Goal: Task Accomplishment & Management: Use online tool/utility

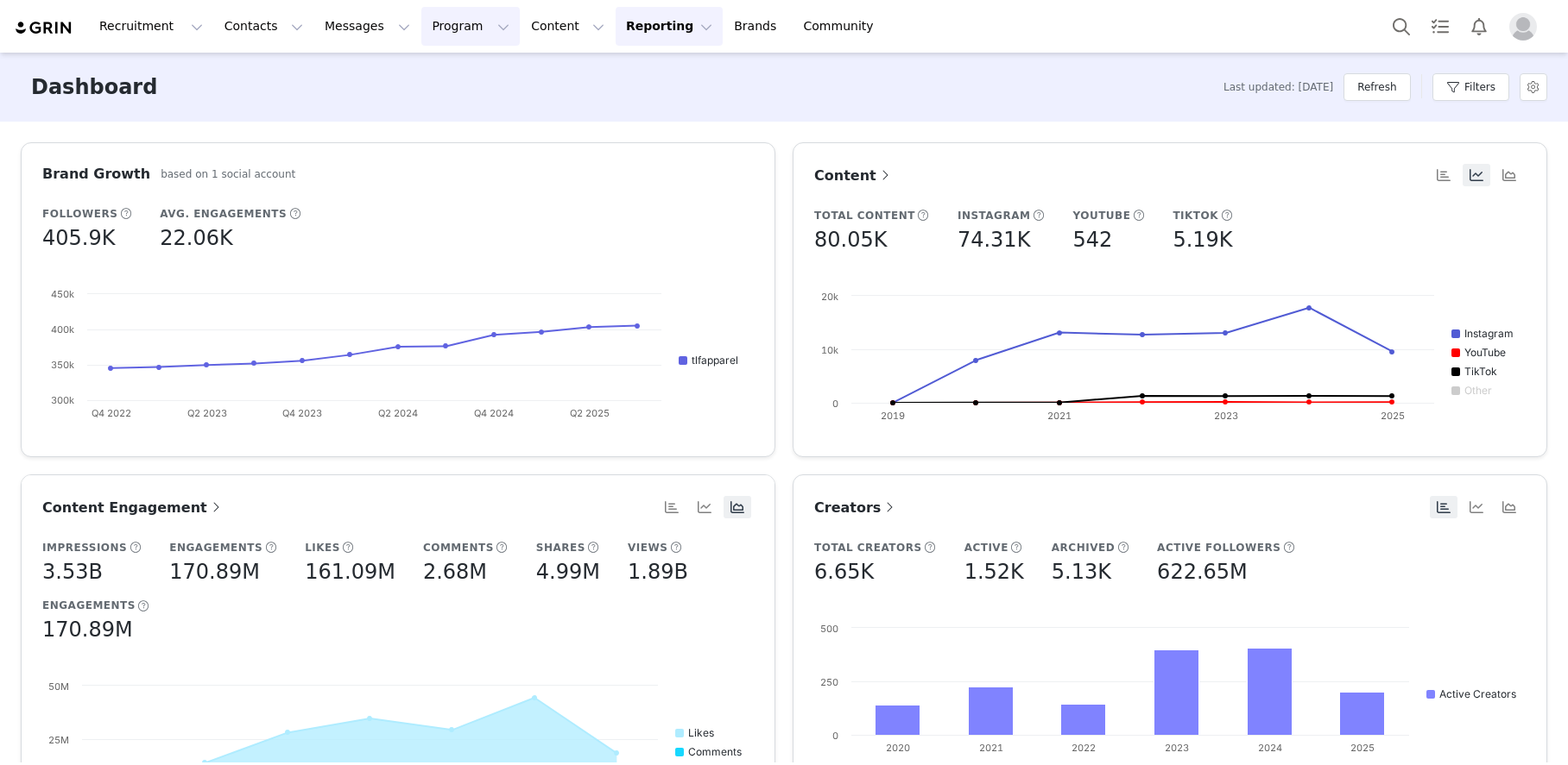
drag, startPoint x: 458, startPoint y: 42, endPoint x: 477, endPoint y: 39, distance: 19.2
click at [459, 42] on button "Program Program" at bounding box center [470, 25] width 99 height 38
click at [466, 80] on p "Activations" at bounding box center [441, 76] width 67 height 18
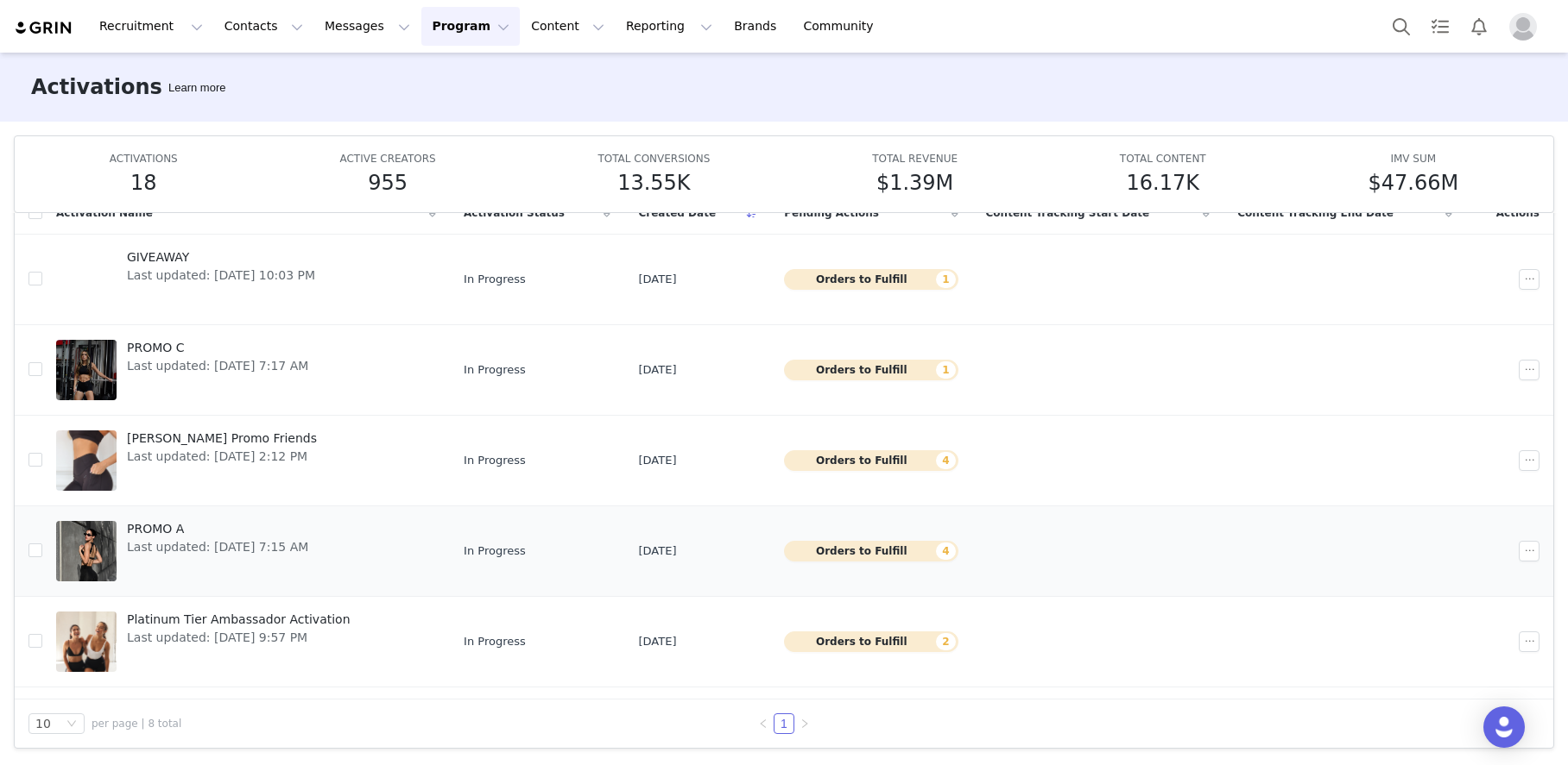
scroll to position [2, 0]
click at [81, 560] on div at bounding box center [86, 549] width 60 height 60
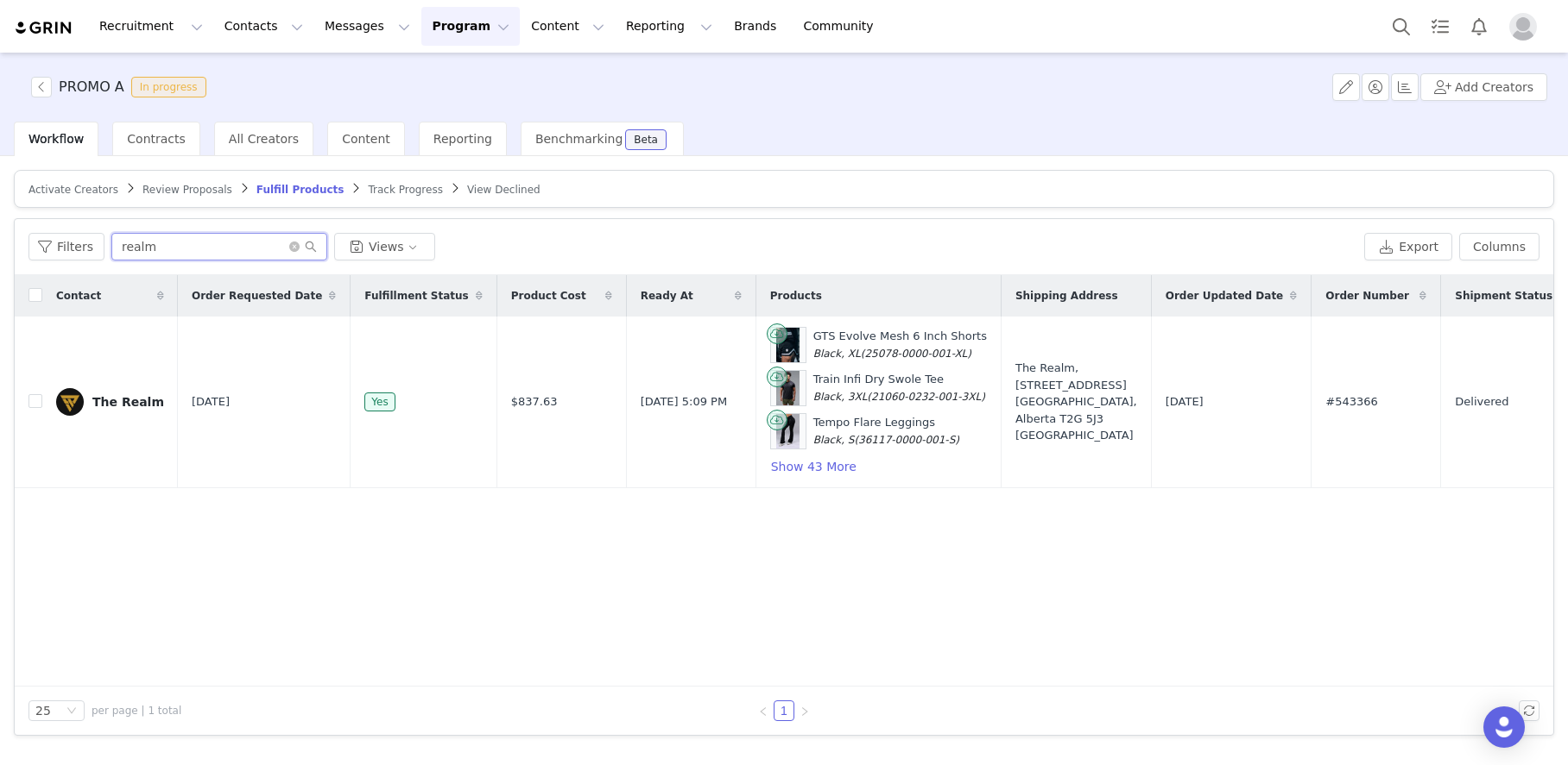
click at [176, 245] on input "realm" at bounding box center [220, 246] width 216 height 27
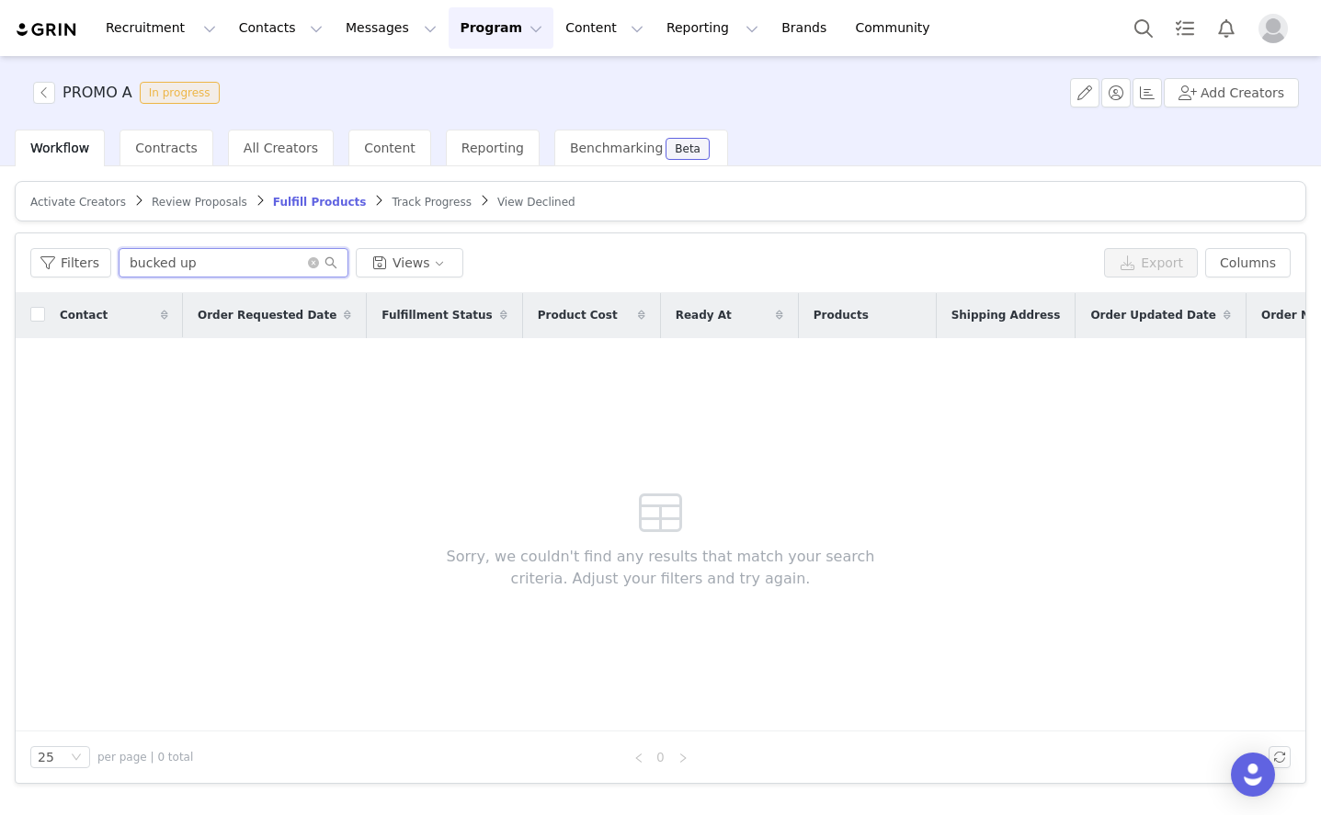
click at [190, 267] on input "bucked up" at bounding box center [234, 262] width 230 height 29
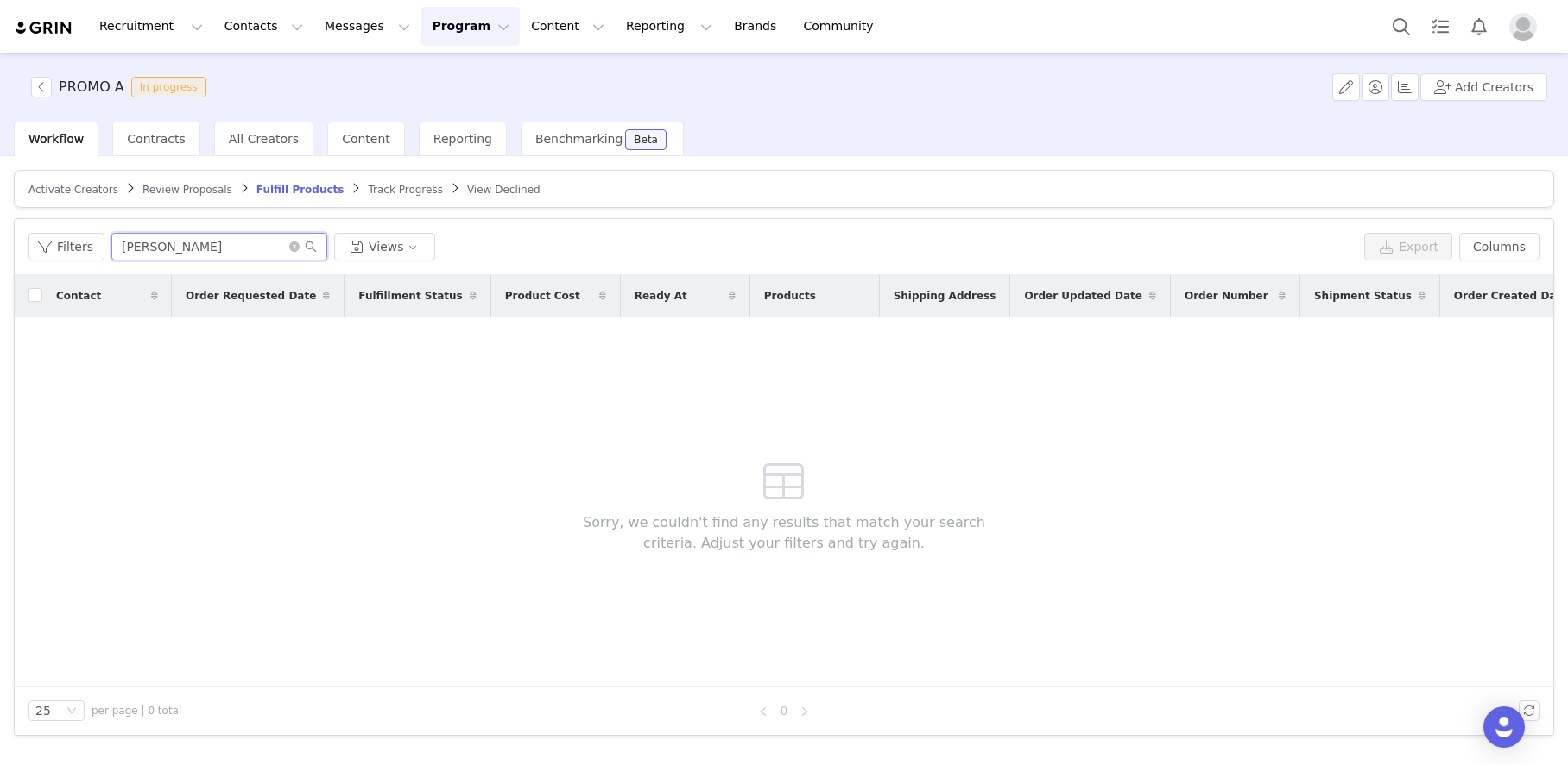
type input "[PERSON_NAME]"
click at [290, 244] on icon "icon: close-circle" at bounding box center [294, 246] width 10 height 10
click at [249, 243] on input "text" at bounding box center [220, 246] width 216 height 27
type input "[PERSON_NAME]"
drag, startPoint x: 271, startPoint y: 141, endPoint x: 269, endPoint y: 151, distance: 10.2
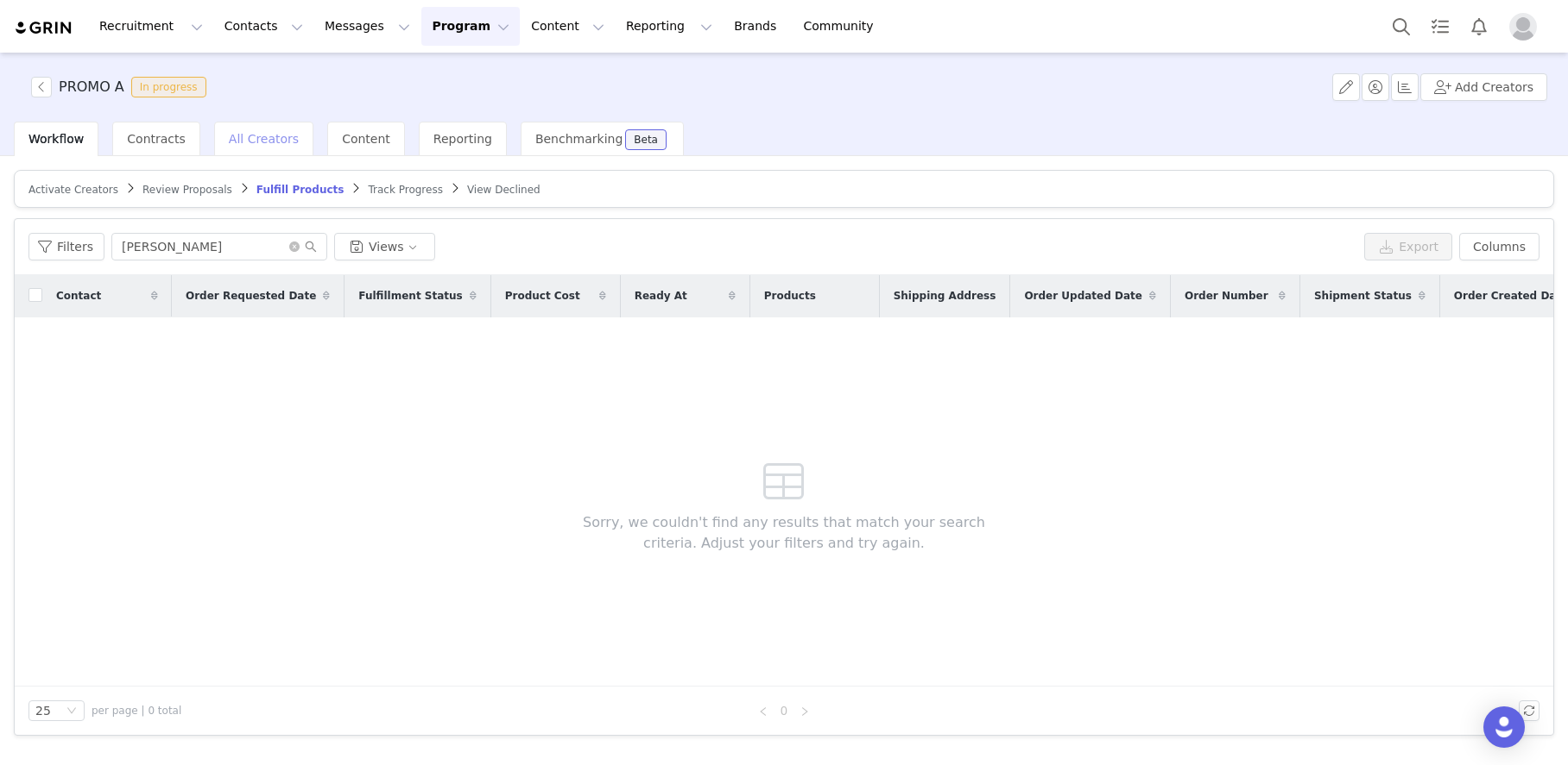
click at [270, 142] on span "All Creators" at bounding box center [264, 139] width 69 height 14
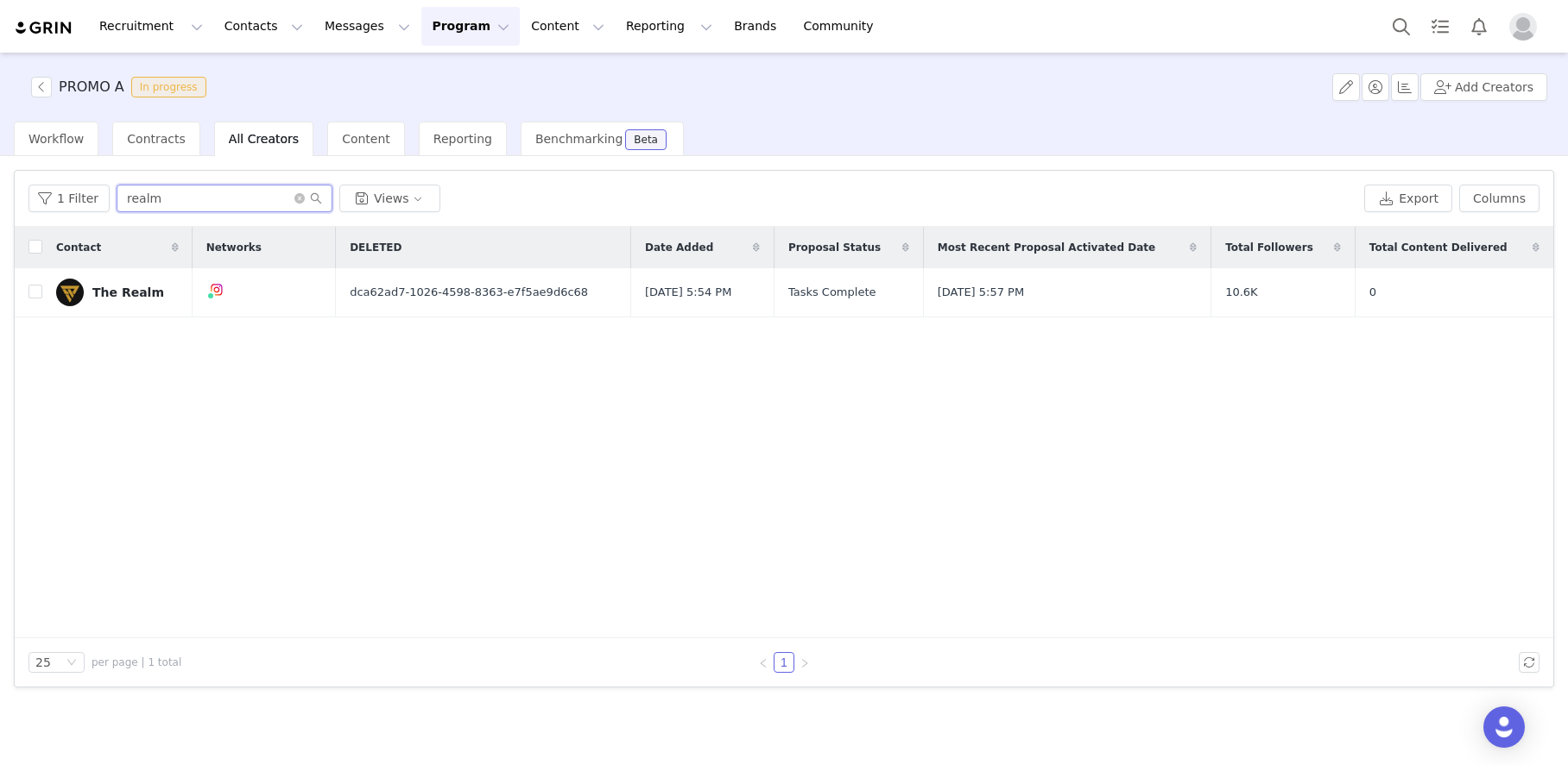
click at [182, 195] on input "realm" at bounding box center [224, 198] width 216 height 27
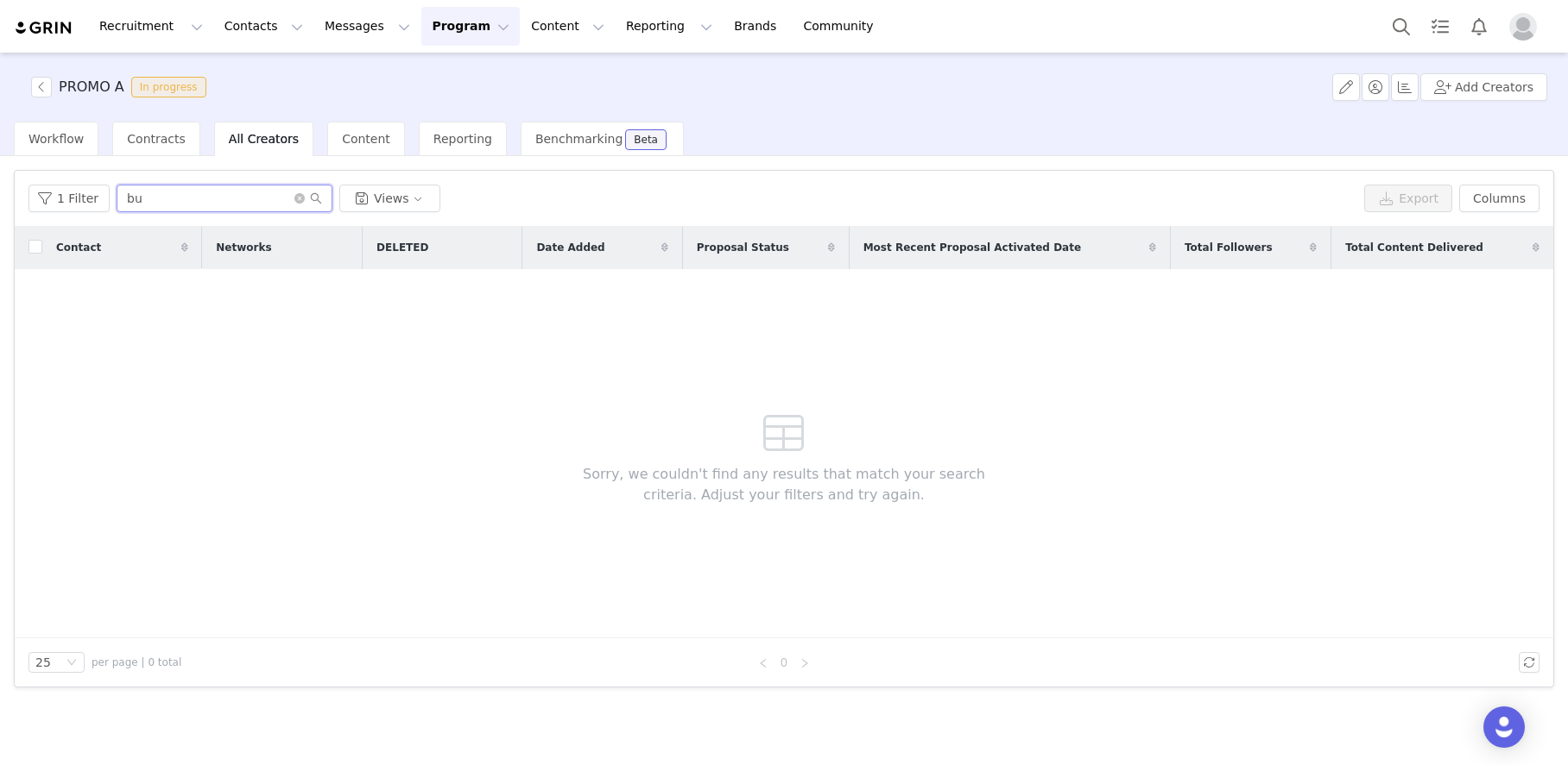
type input "b"
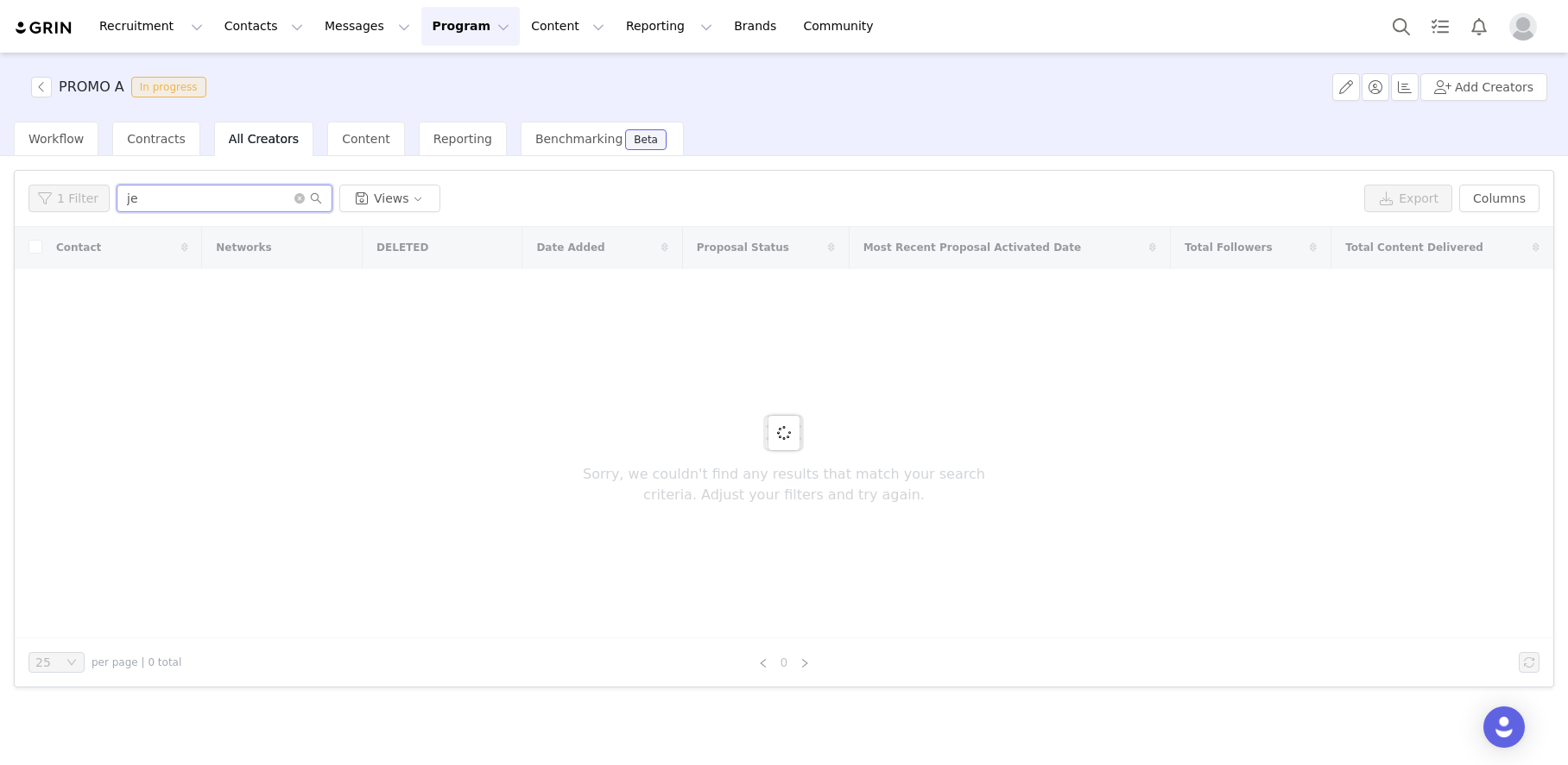
type input "j"
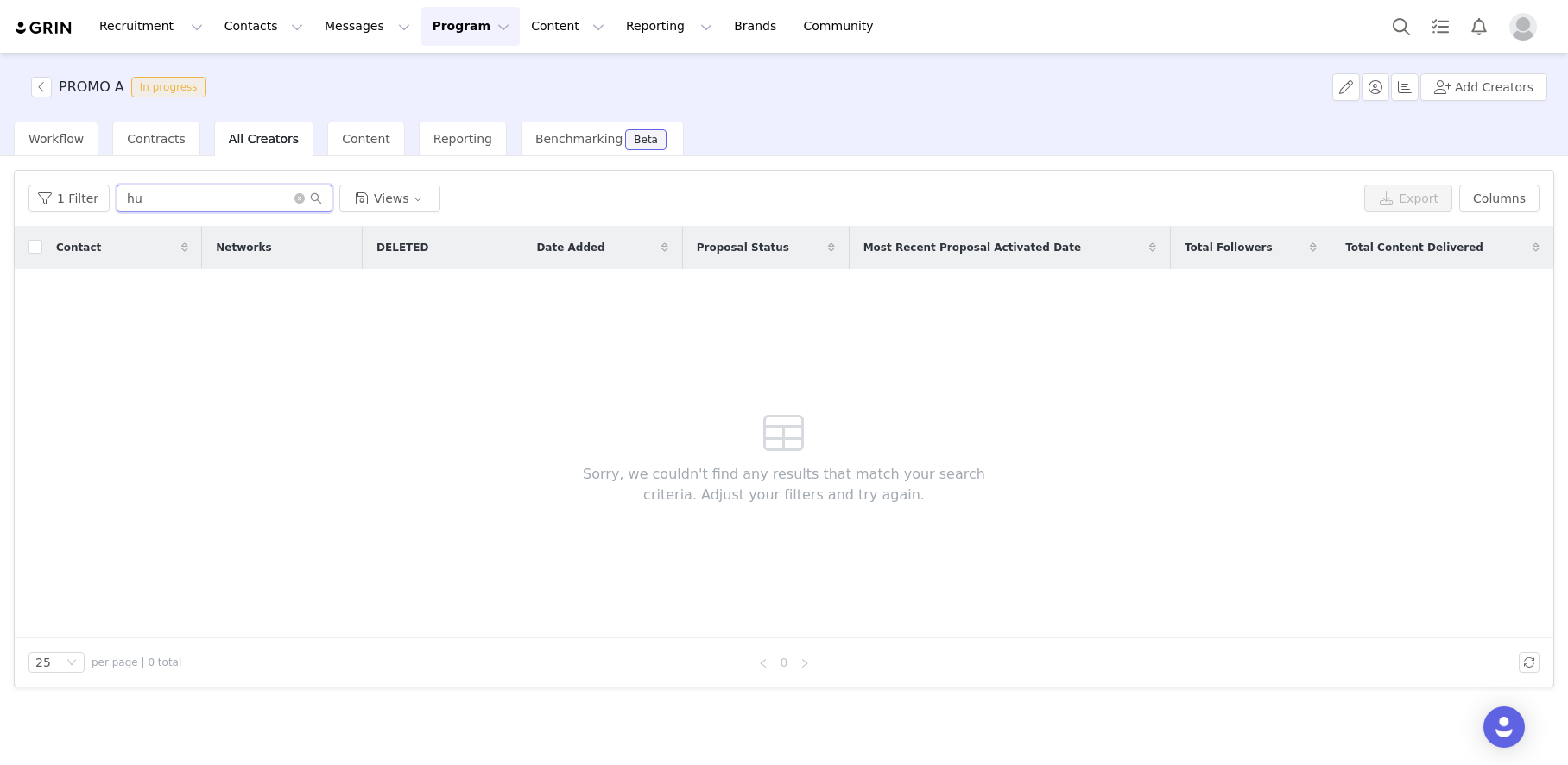
type input "h"
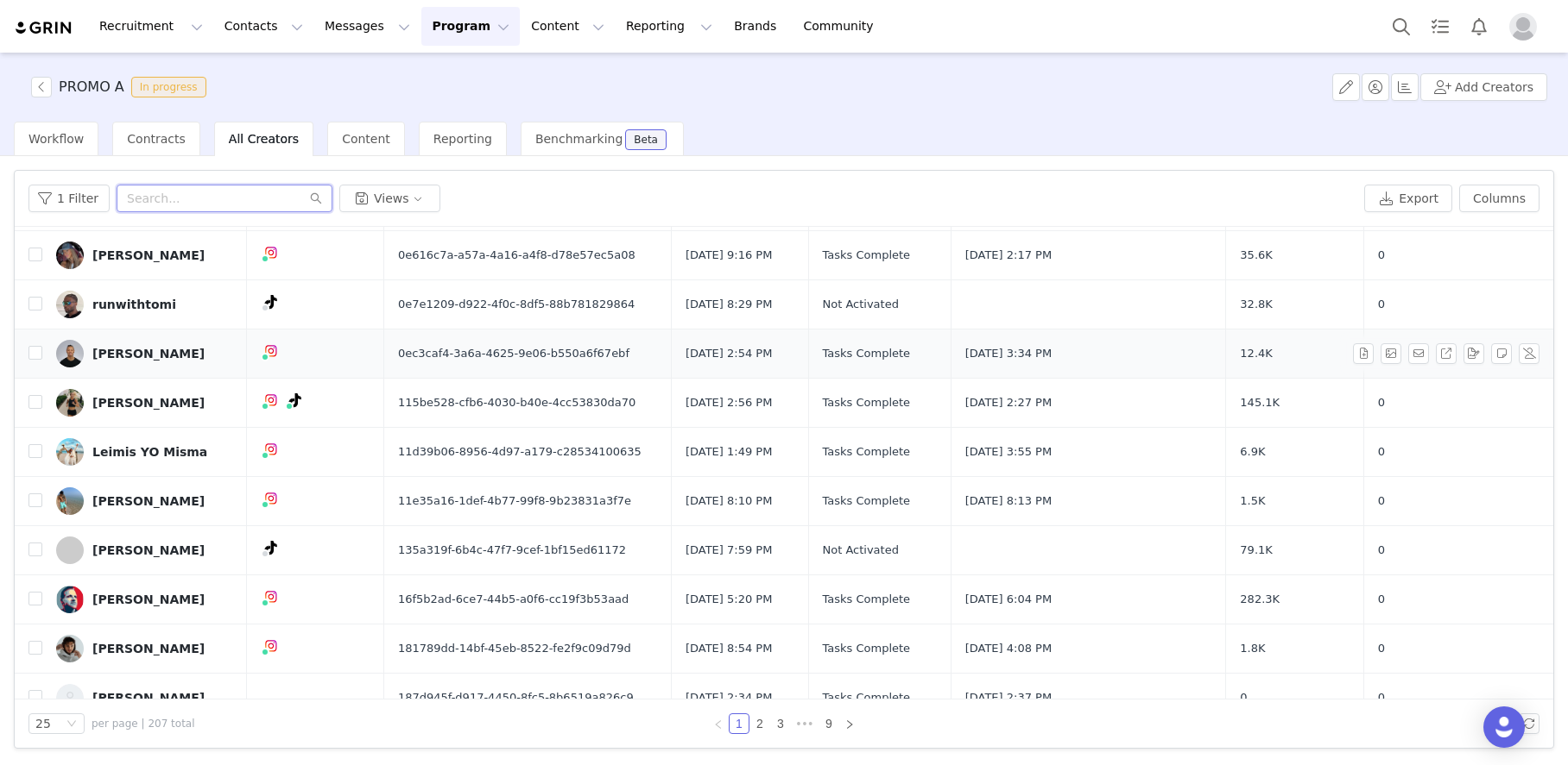
scroll to position [798, 0]
